Goal: Use online tool/utility: Utilize a website feature to perform a specific function

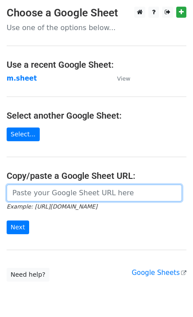
click at [30, 198] on input "url" at bounding box center [95, 193] width 176 height 17
type input "https://docs.google.com/spreadsheets/d/1NSPy5y9XraHPasg8dEzu-ngu0Ro3lXZEEAXZcNX…"
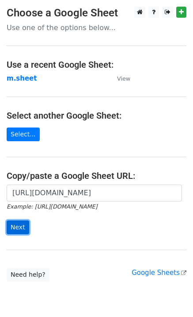
click at [21, 227] on input "Next" at bounding box center [18, 227] width 23 height 14
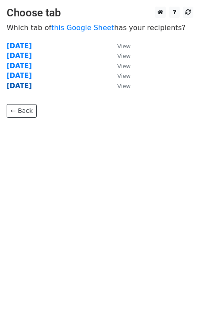
click at [16, 85] on strong "[DATE]" at bounding box center [19, 86] width 25 height 8
